Goal: Task Accomplishment & Management: Complete application form

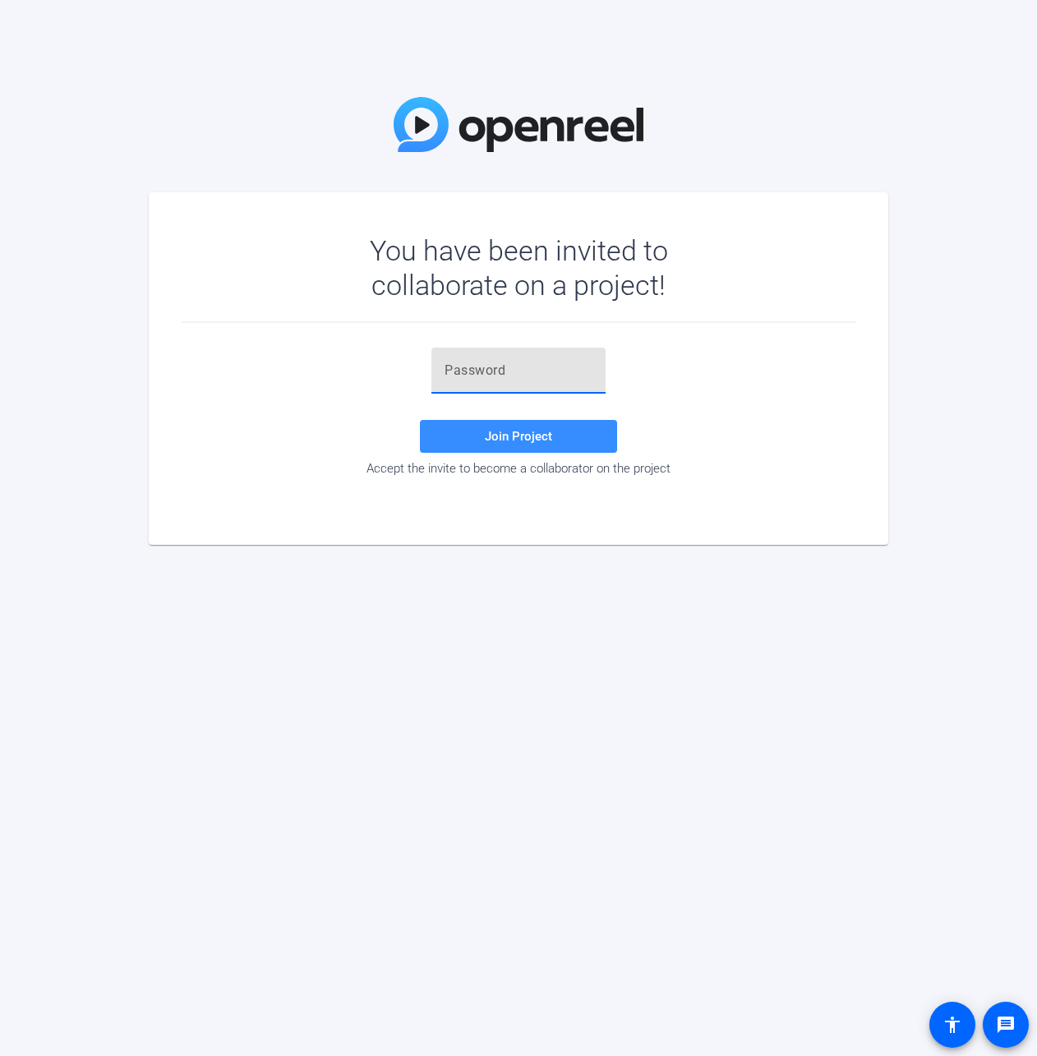
click at [457, 369] on input "text" at bounding box center [519, 371] width 148 height 20
paste input "J^wXyT"
type input "J^wXyT"
click at [510, 436] on span "Join Project" at bounding box center [518, 436] width 67 height 15
click at [469, 371] on input "text" at bounding box center [519, 371] width 148 height 20
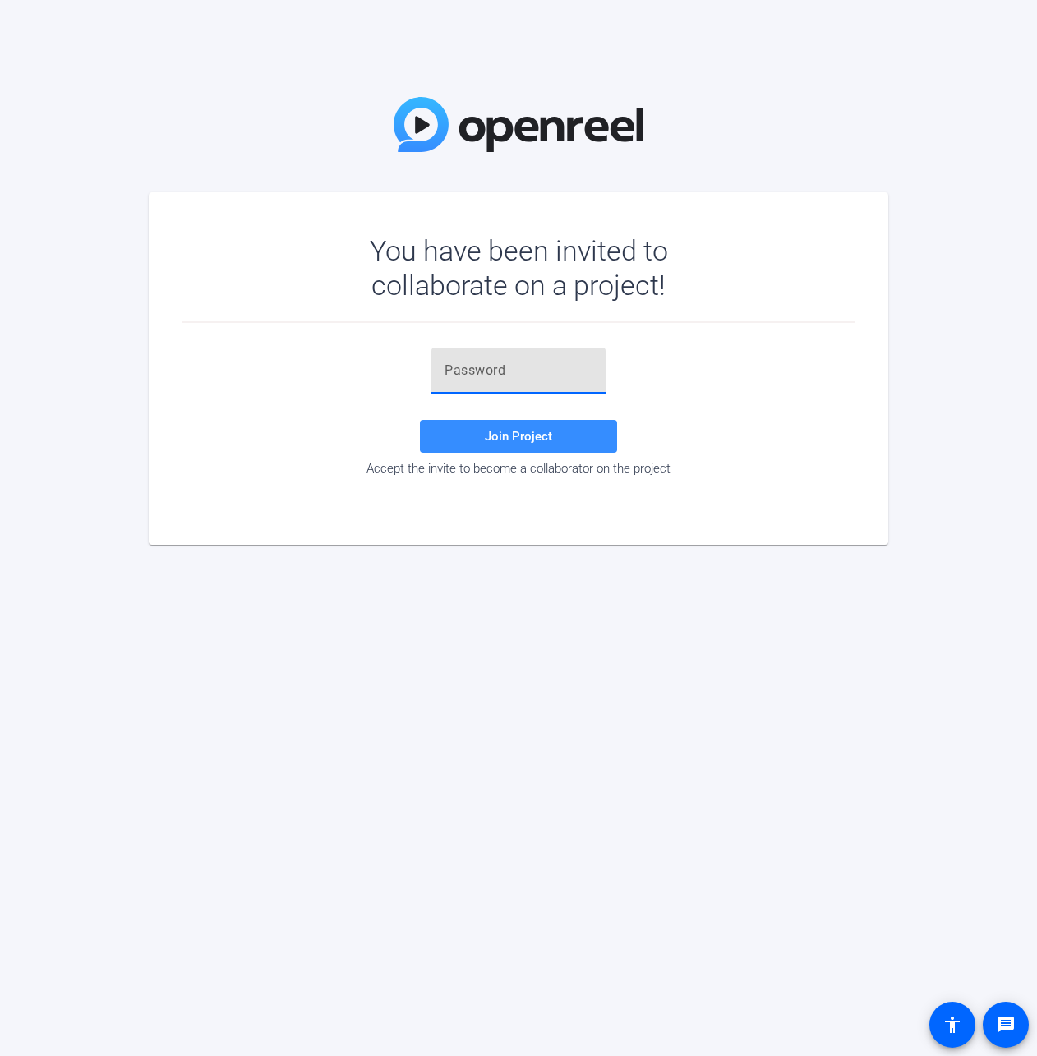
paste input "{4'#%c"
type input "{4'#%c"
click at [472, 433] on span at bounding box center [518, 436] width 197 height 39
